Goal: Entertainment & Leisure: Consume media (video, audio)

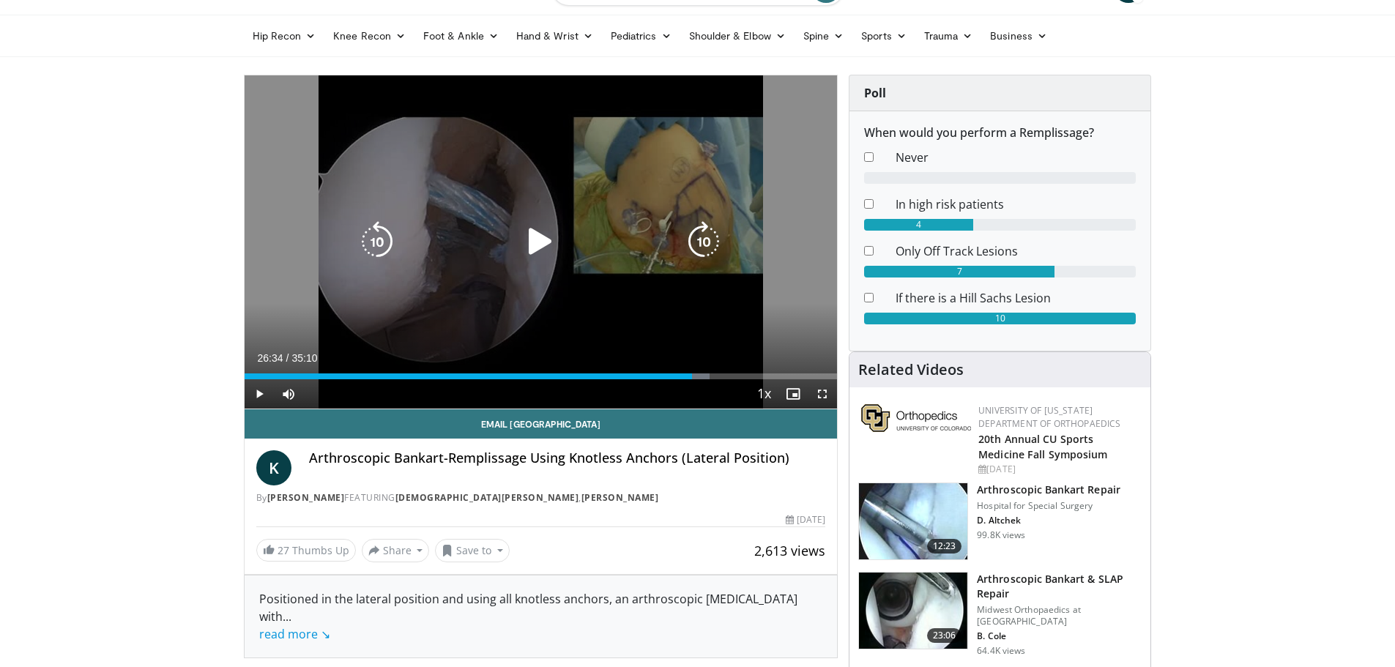
click at [541, 245] on icon "Video Player" at bounding box center [540, 241] width 41 height 41
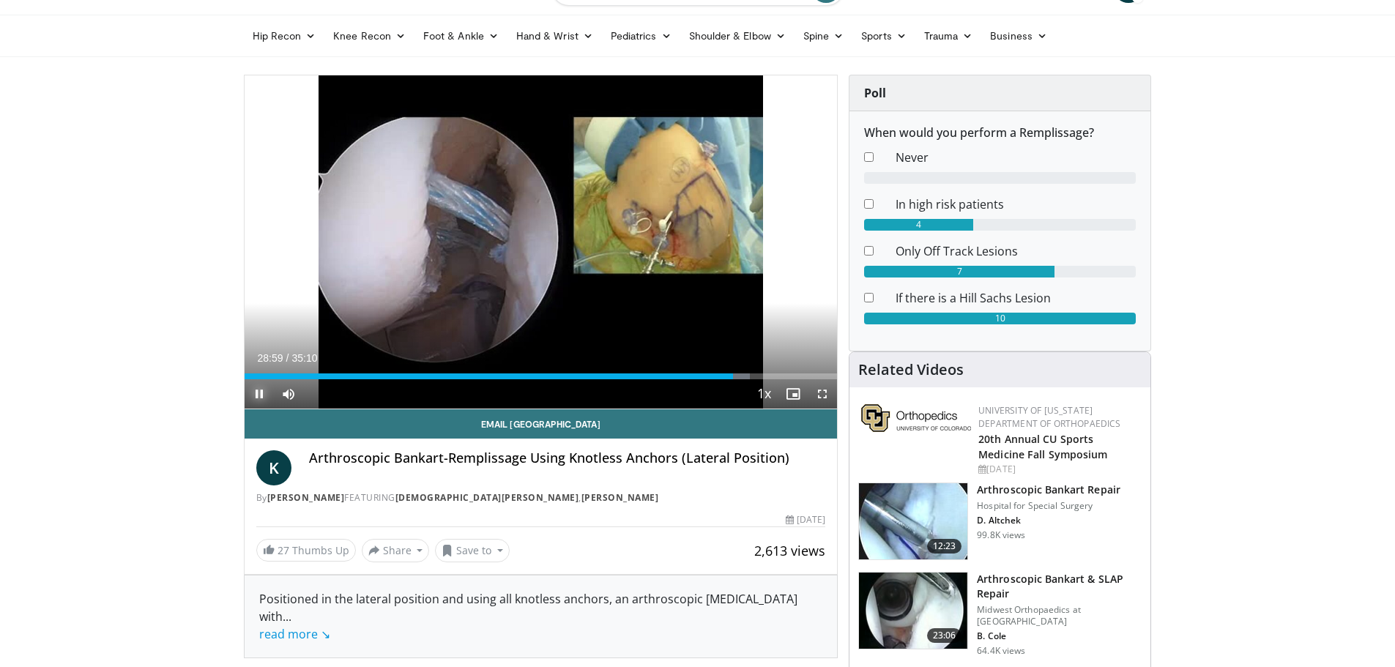
click at [261, 391] on span "Video Player" at bounding box center [259, 393] width 29 height 29
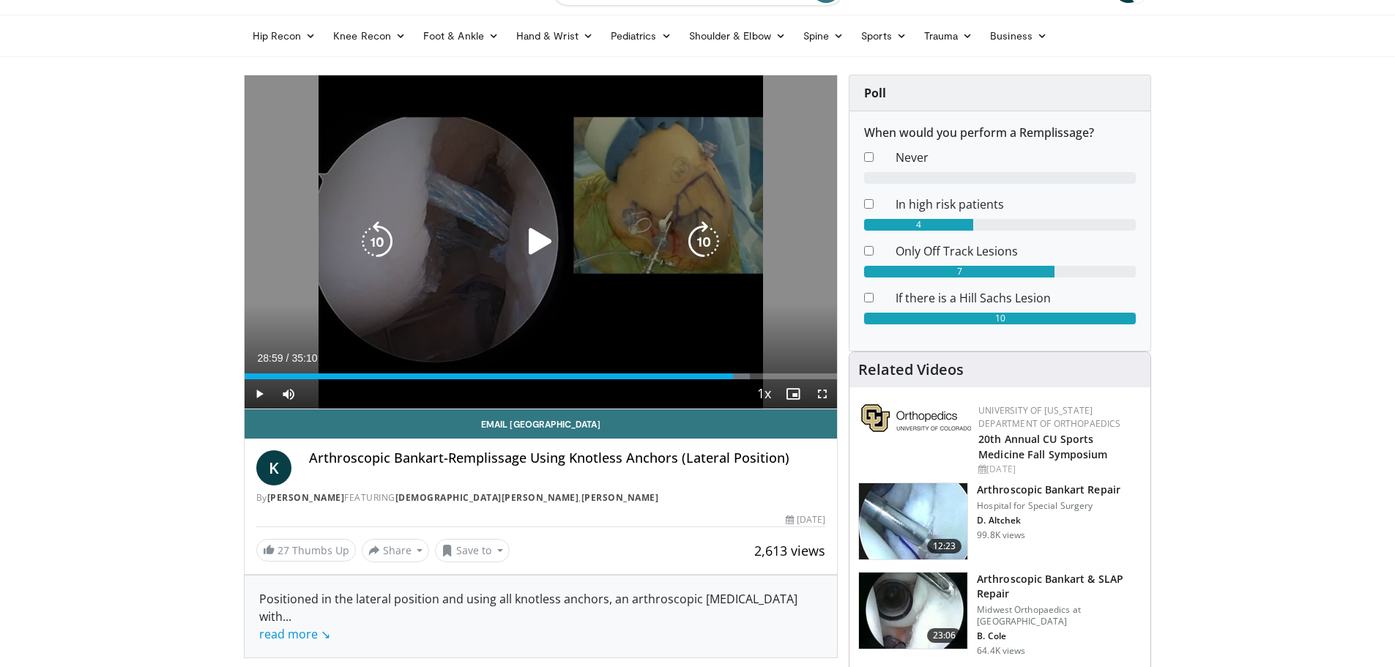
click at [544, 246] on icon "Video Player" at bounding box center [540, 241] width 41 height 41
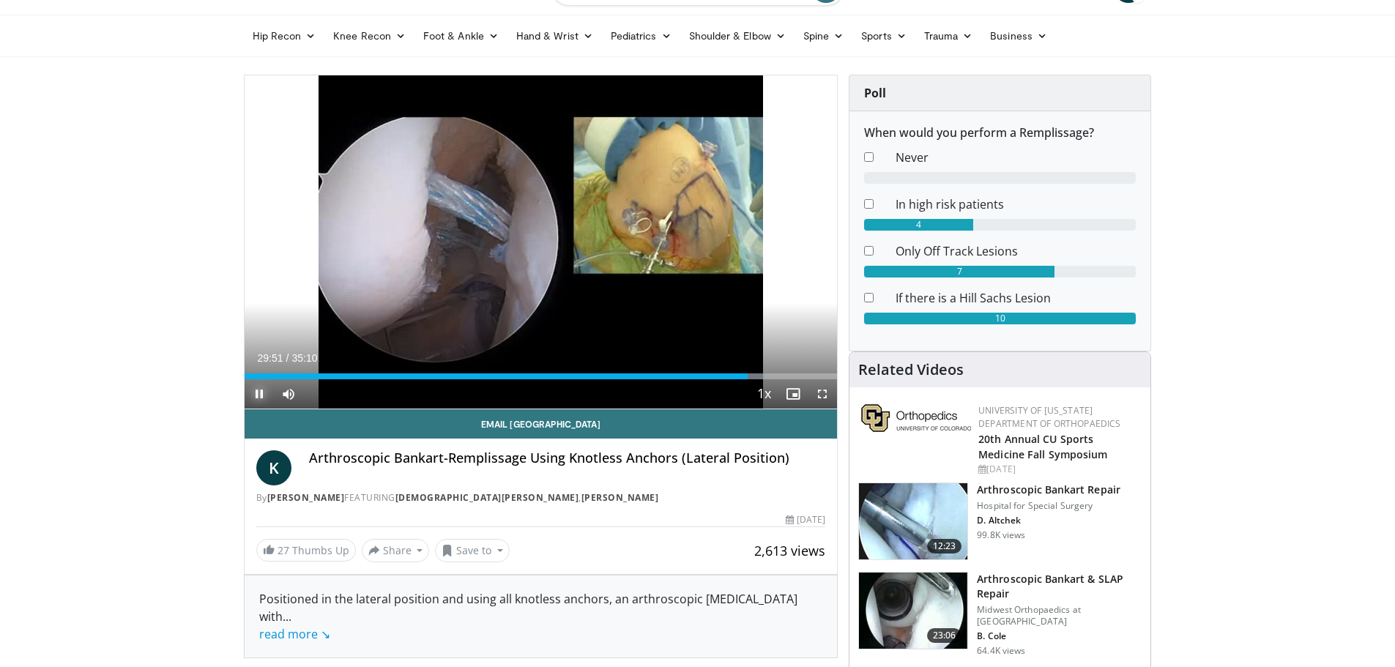
click at [251, 396] on span "Video Player" at bounding box center [259, 393] width 29 height 29
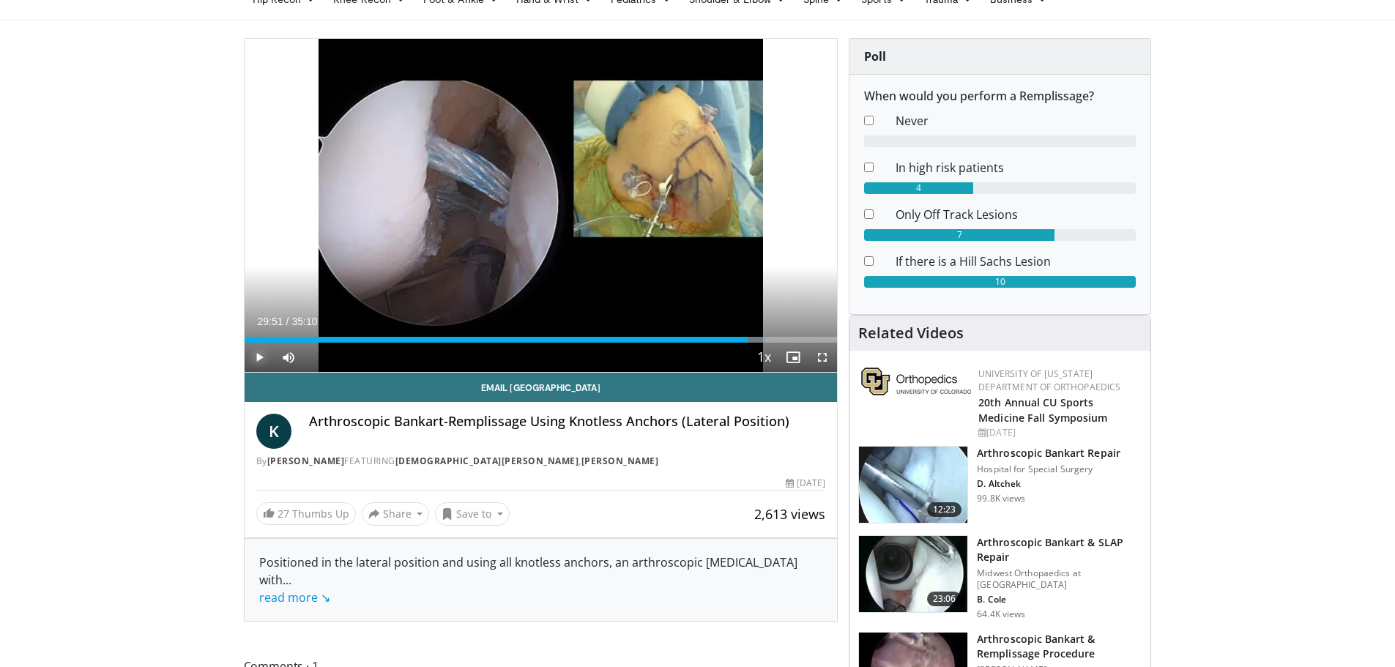
scroll to position [146, 0]
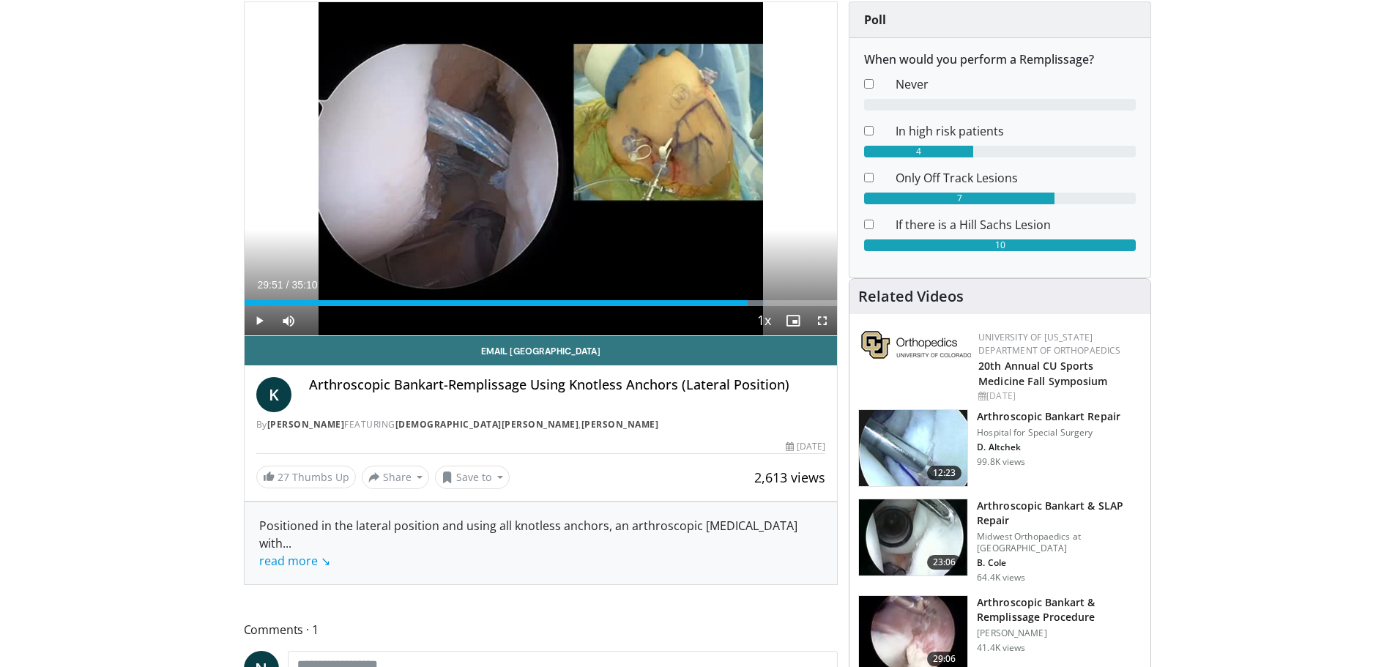
click at [1030, 415] on h3 "Arthroscopic Bankart Repair" at bounding box center [1049, 416] width 144 height 15
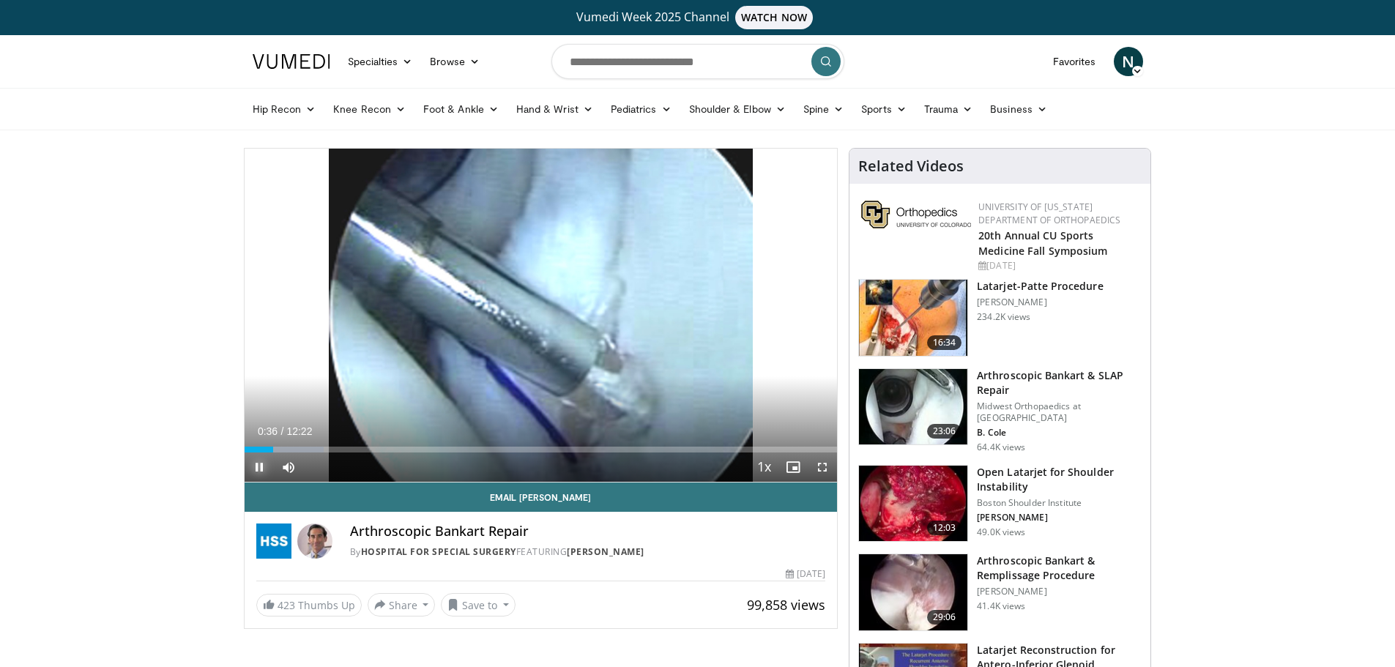
click at [260, 469] on video-js "**********" at bounding box center [541, 316] width 593 height 334
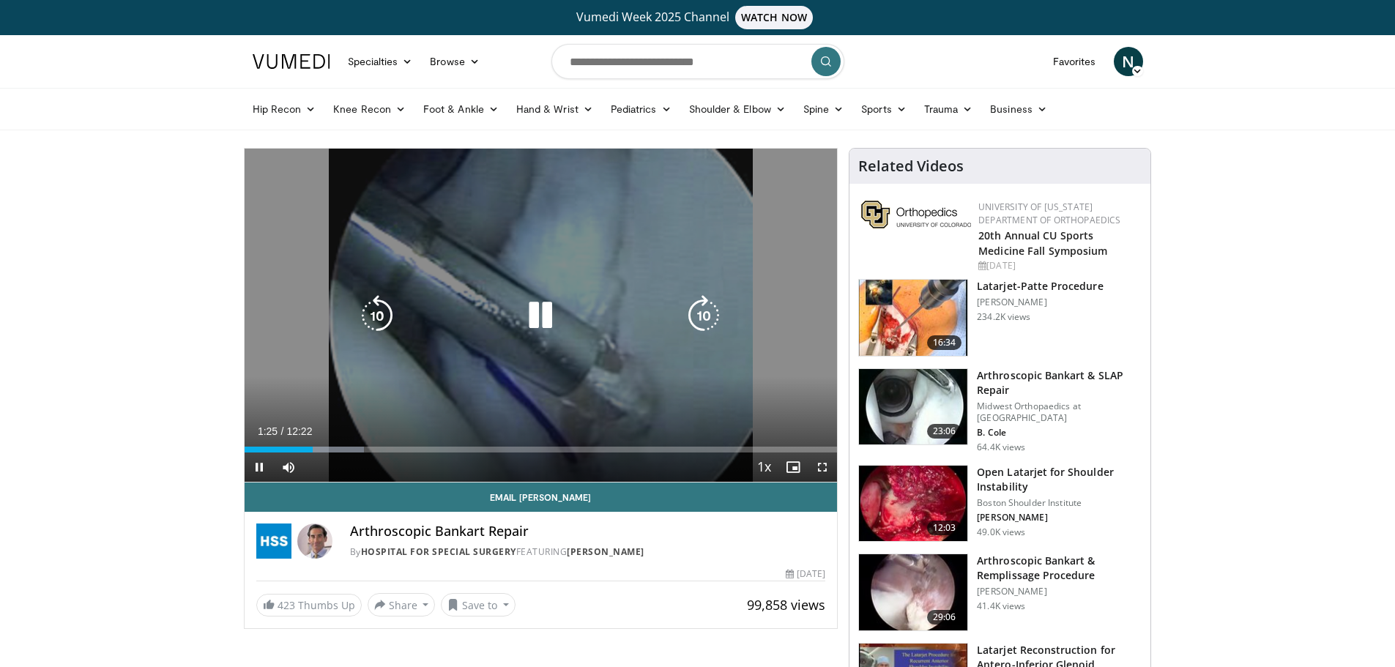
click at [541, 314] on icon "Video Player" at bounding box center [540, 315] width 41 height 41
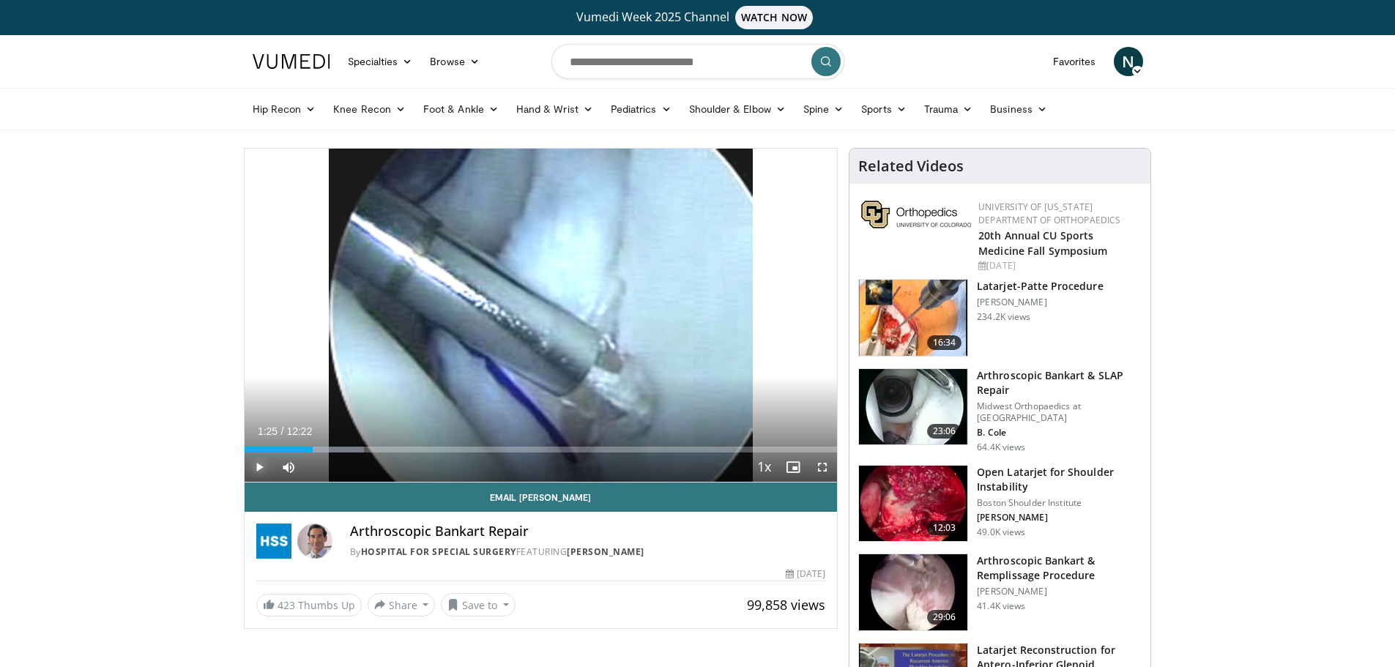
click at [259, 466] on span "Video Player" at bounding box center [259, 467] width 29 height 29
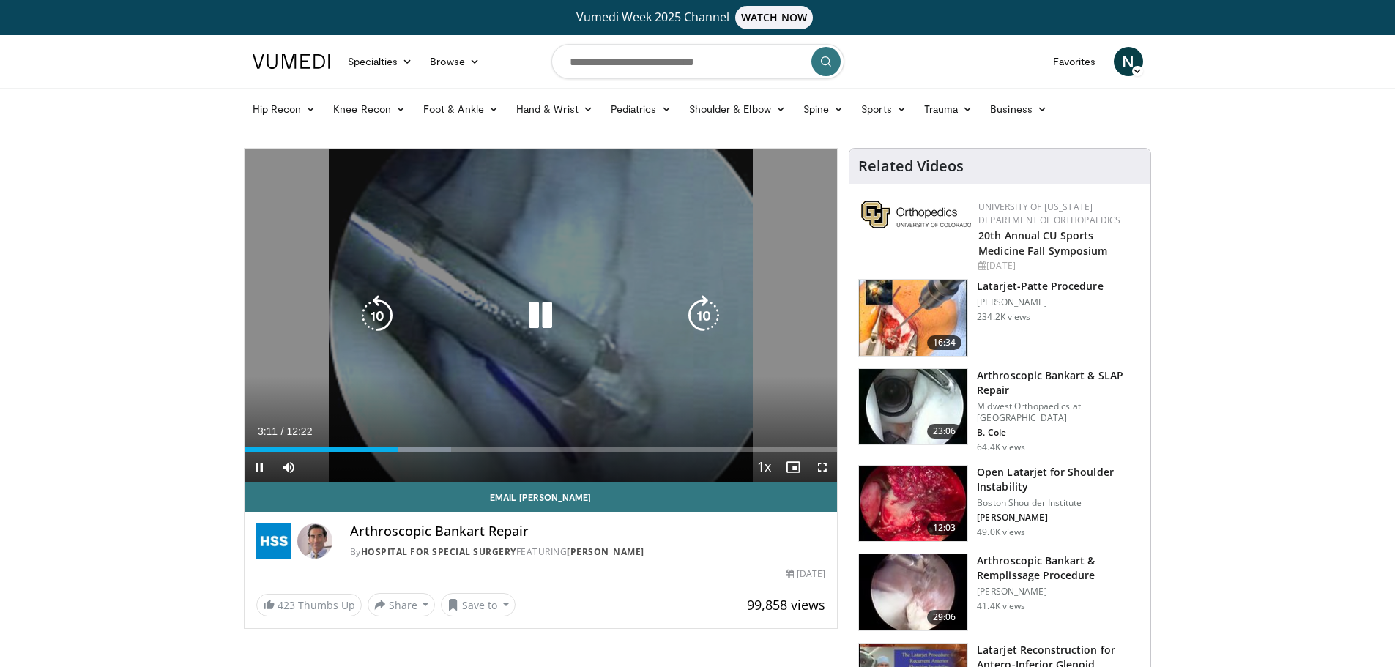
click at [542, 310] on icon "Video Player" at bounding box center [540, 315] width 41 height 41
